Goal: Book appointment/travel/reservation

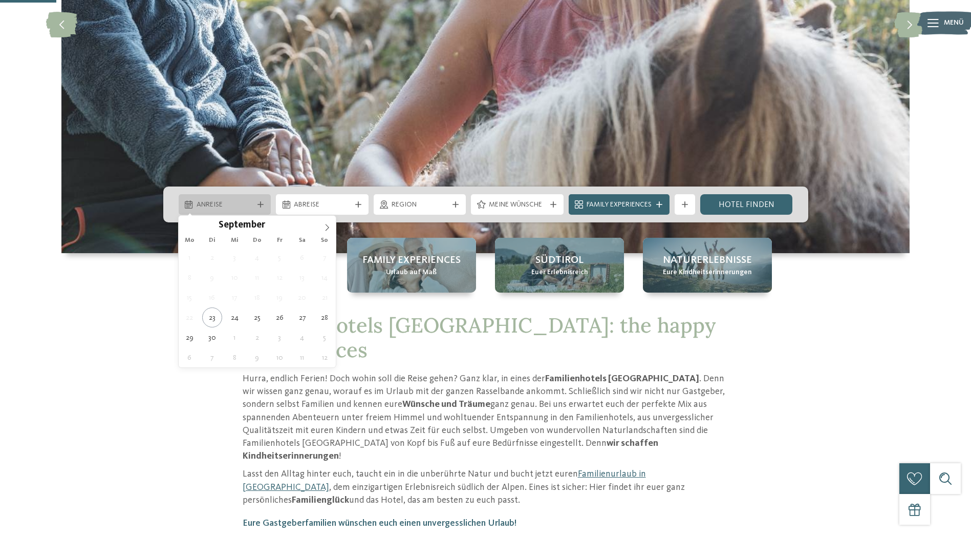
click at [232, 199] on div "Anreise" at bounding box center [225, 204] width 62 height 11
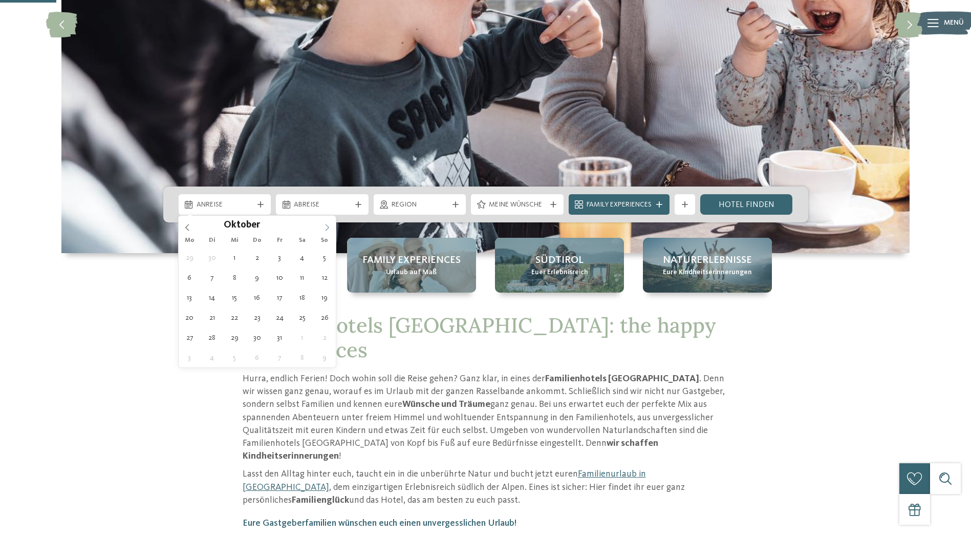
click at [324, 227] on icon at bounding box center [327, 227] width 7 height 7
type div "15.10.2025"
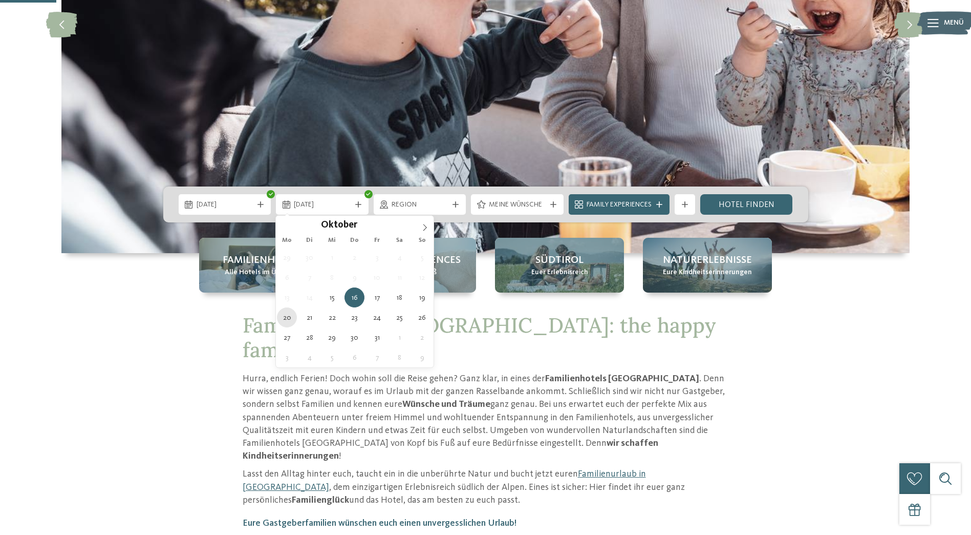
type div "20.10.2025"
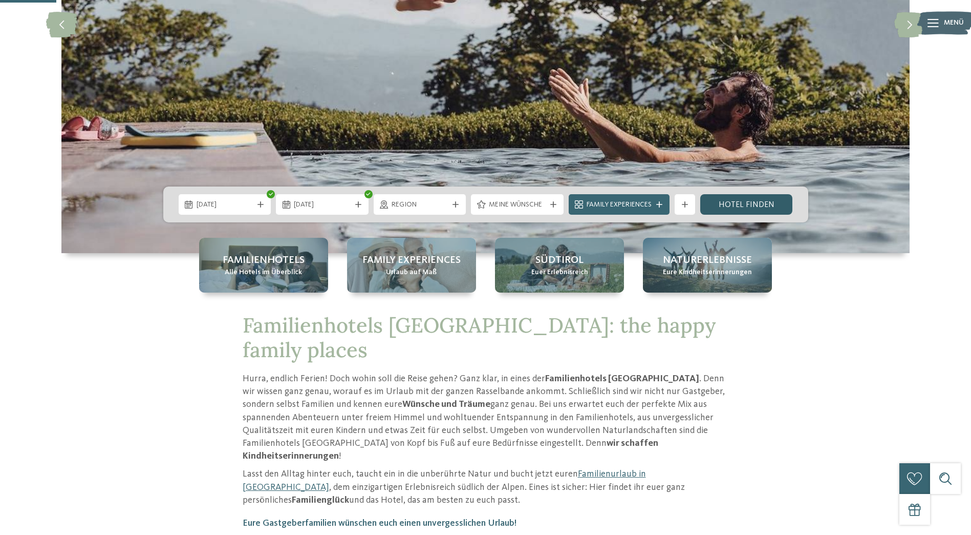
click at [739, 206] on link "Hotel finden" at bounding box center [746, 204] width 93 height 20
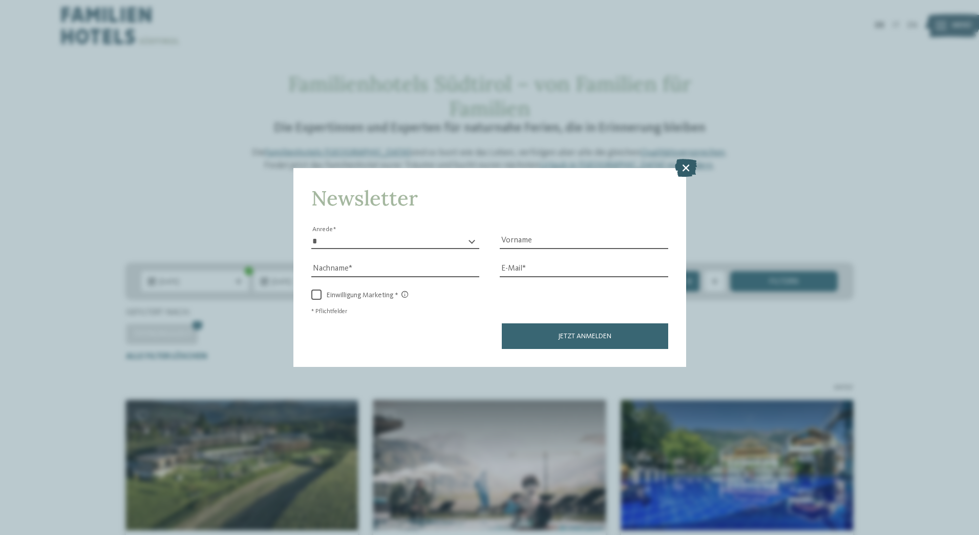
click at [685, 164] on icon at bounding box center [686, 167] width 22 height 18
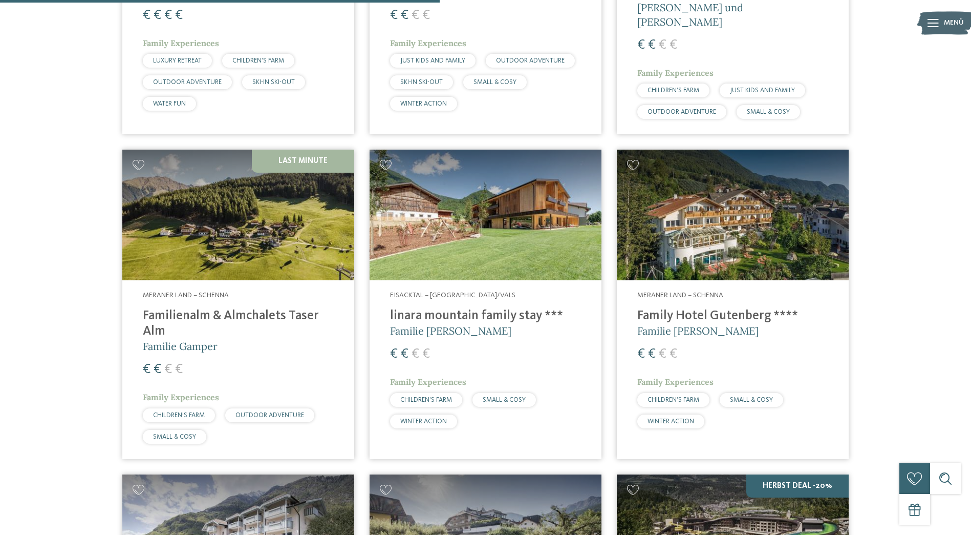
scroll to position [1178, 0]
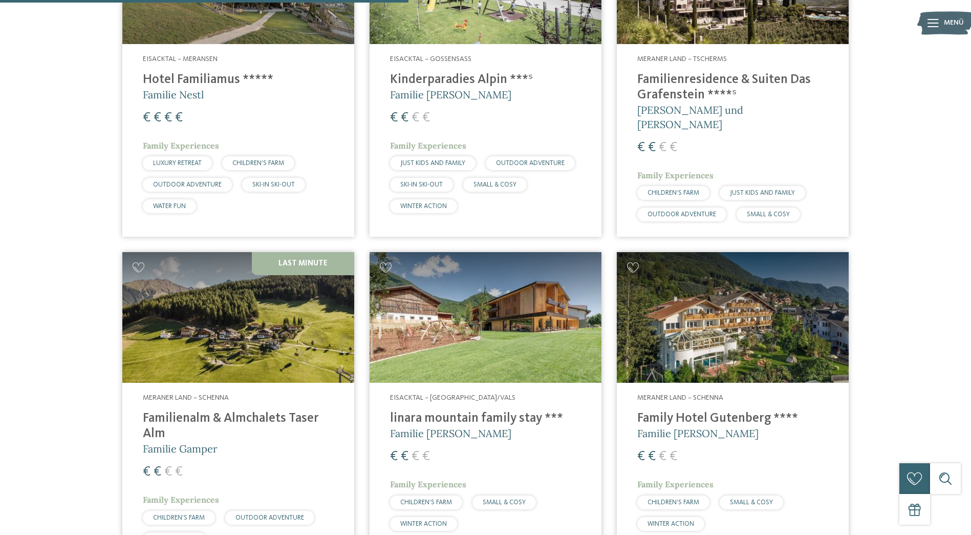
click at [710, 411] on h4 "Family Hotel Gutenberg ****" at bounding box center [733, 418] width 191 height 15
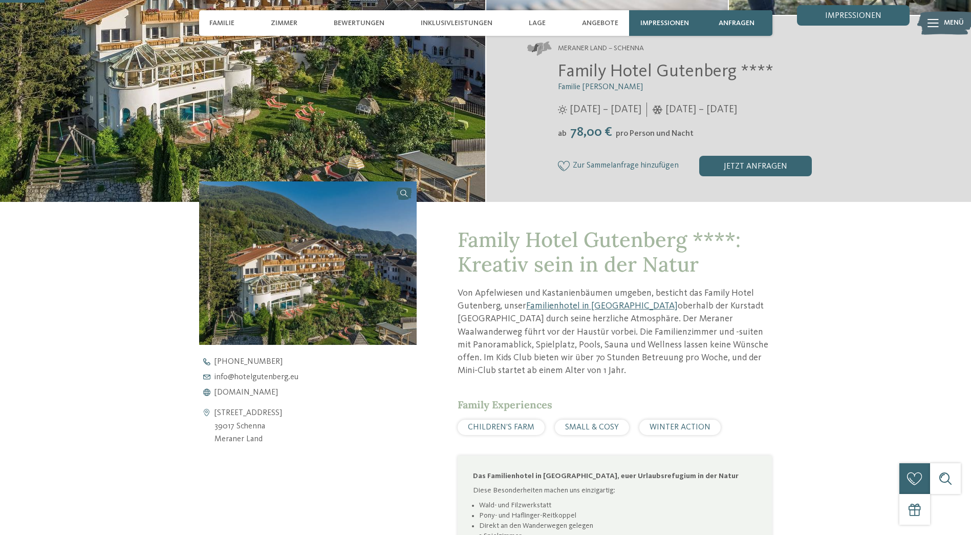
scroll to position [154, 0]
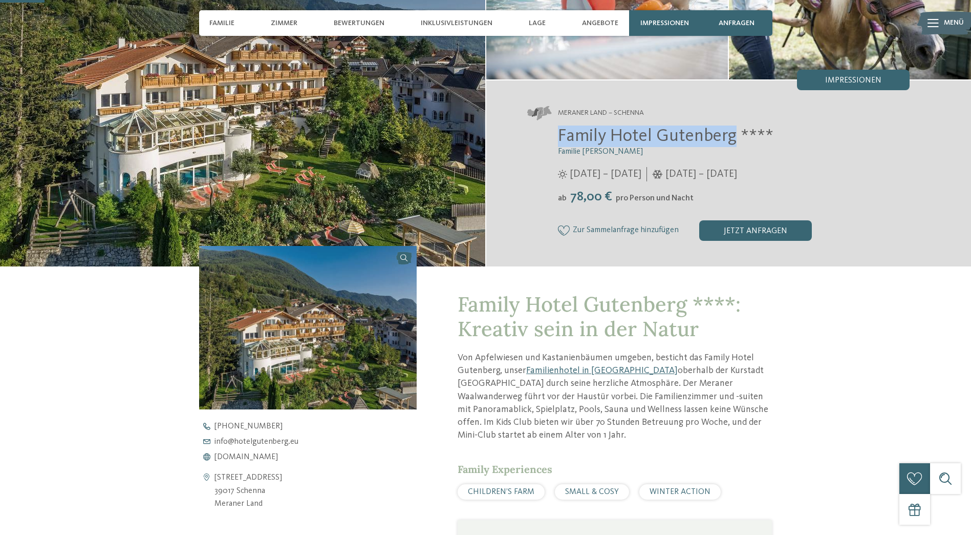
drag, startPoint x: 732, startPoint y: 136, endPoint x: 556, endPoint y: 129, distance: 176.8
click at [556, 129] on div "Family Hotel Gutenberg **** Familie Ainhauser [DATE] – [DATE] ab" at bounding box center [718, 182] width 383 height 115
drag, startPoint x: 556, startPoint y: 129, endPoint x: 563, endPoint y: 130, distance: 7.2
copy span "Family Hotel Gutenberg"
